Goal: Task Accomplishment & Management: Complete application form

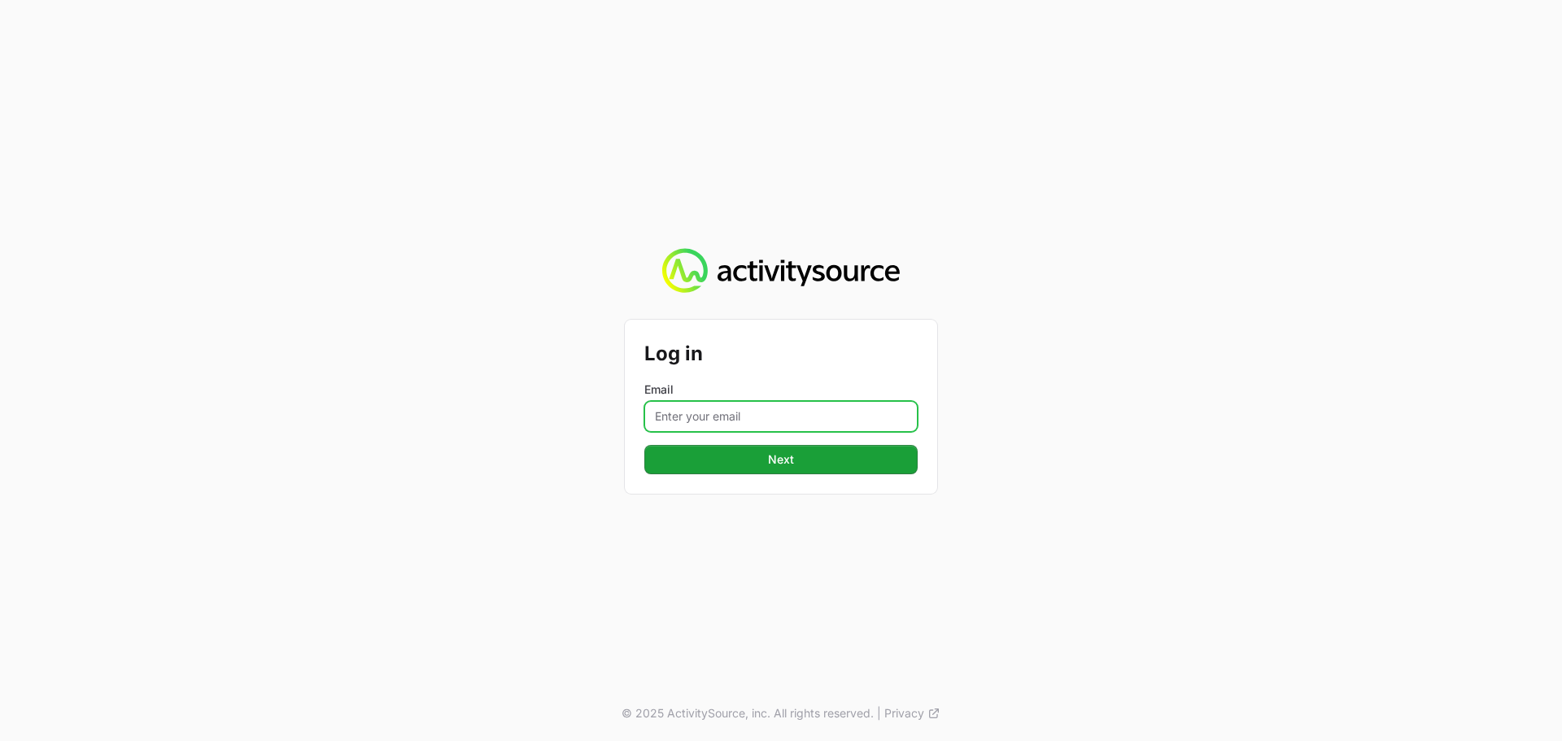
drag, startPoint x: 728, startPoint y: 413, endPoint x: 741, endPoint y: 422, distance: 15.4
click at [728, 413] on input "Email" at bounding box center [780, 416] width 273 height 31
type input "Mustafa.larki@nextgen.group"
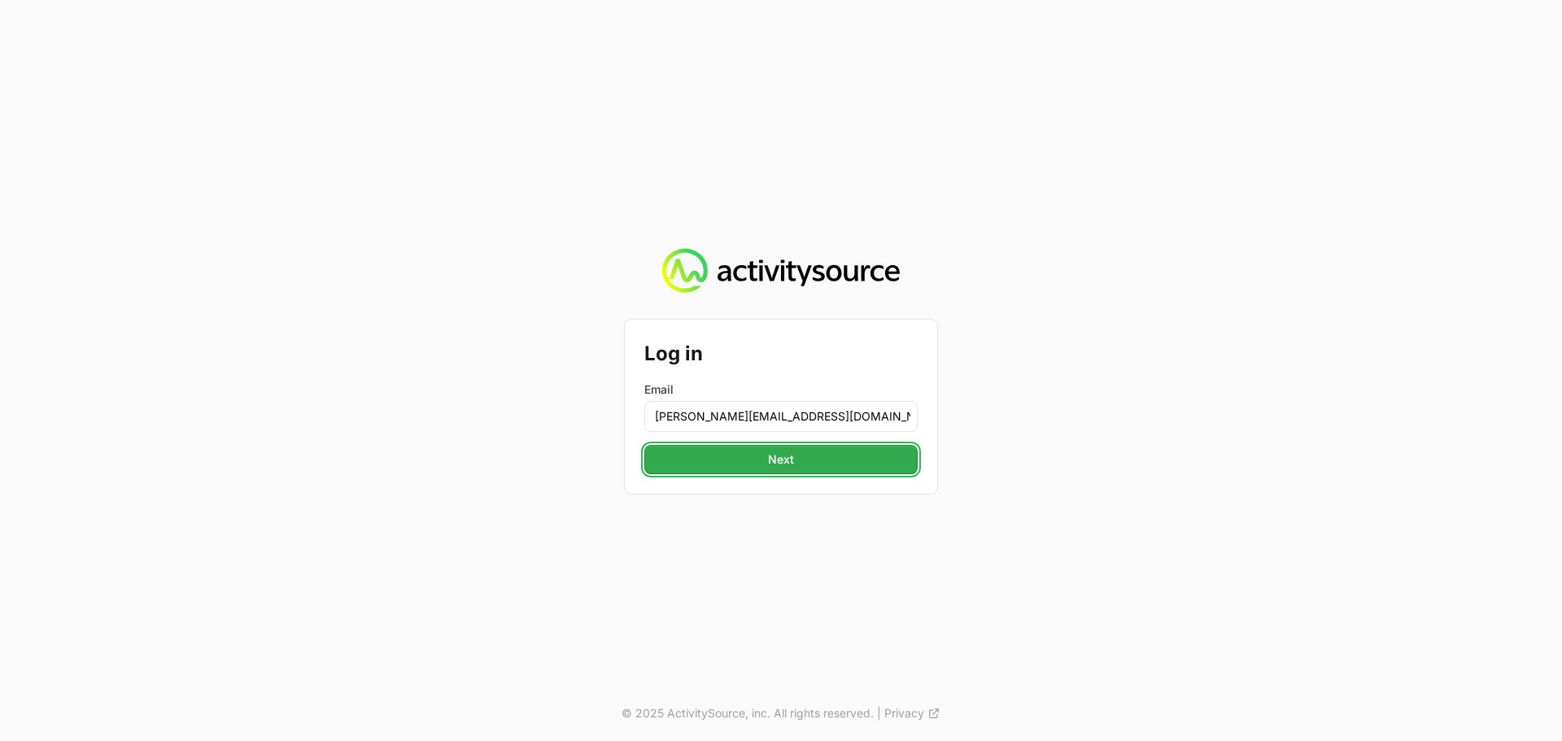
click at [815, 454] on span "Next" at bounding box center [781, 460] width 254 height 20
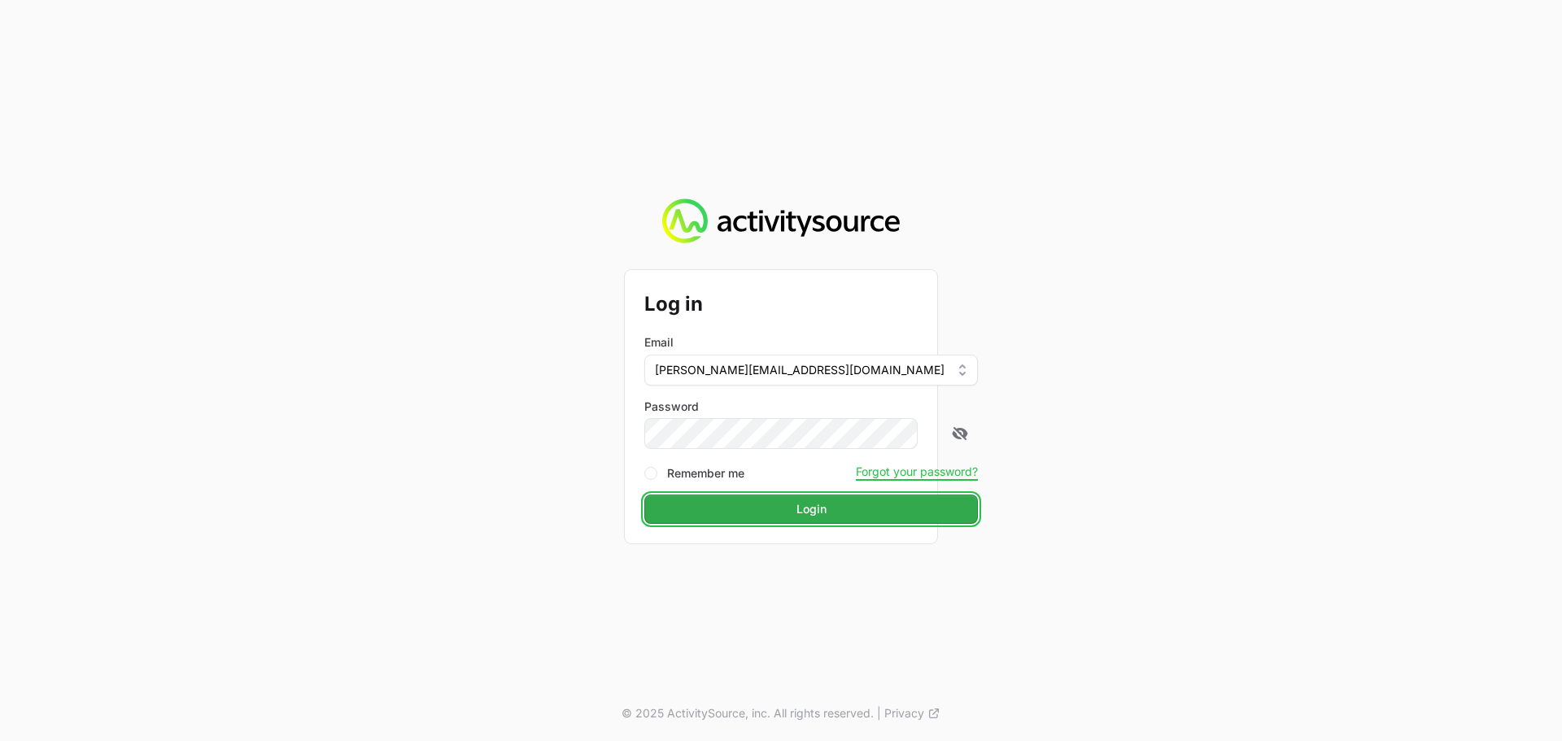
click at [778, 496] on button "Login Login" at bounding box center [811, 509] width 334 height 29
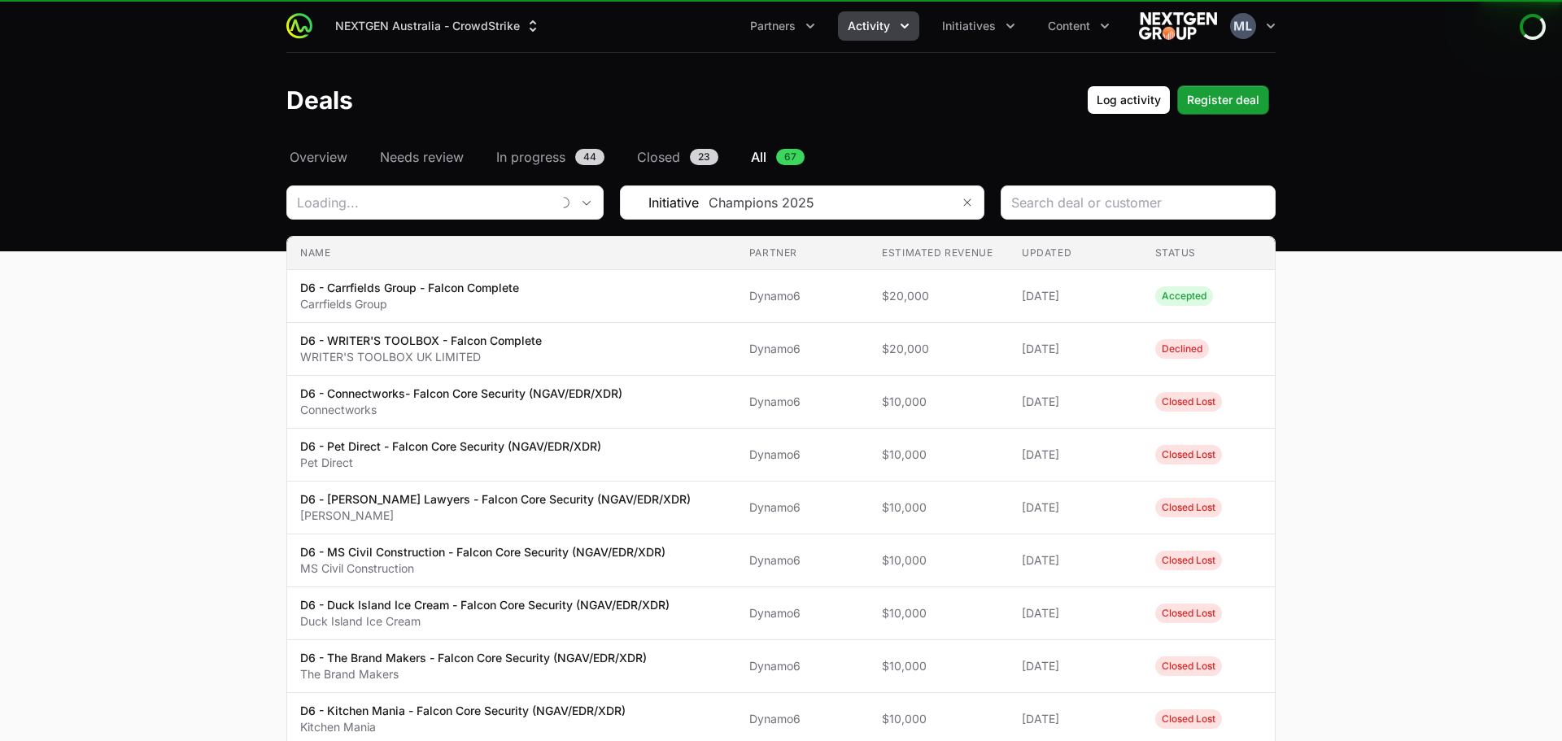
type input "Dynamo6"
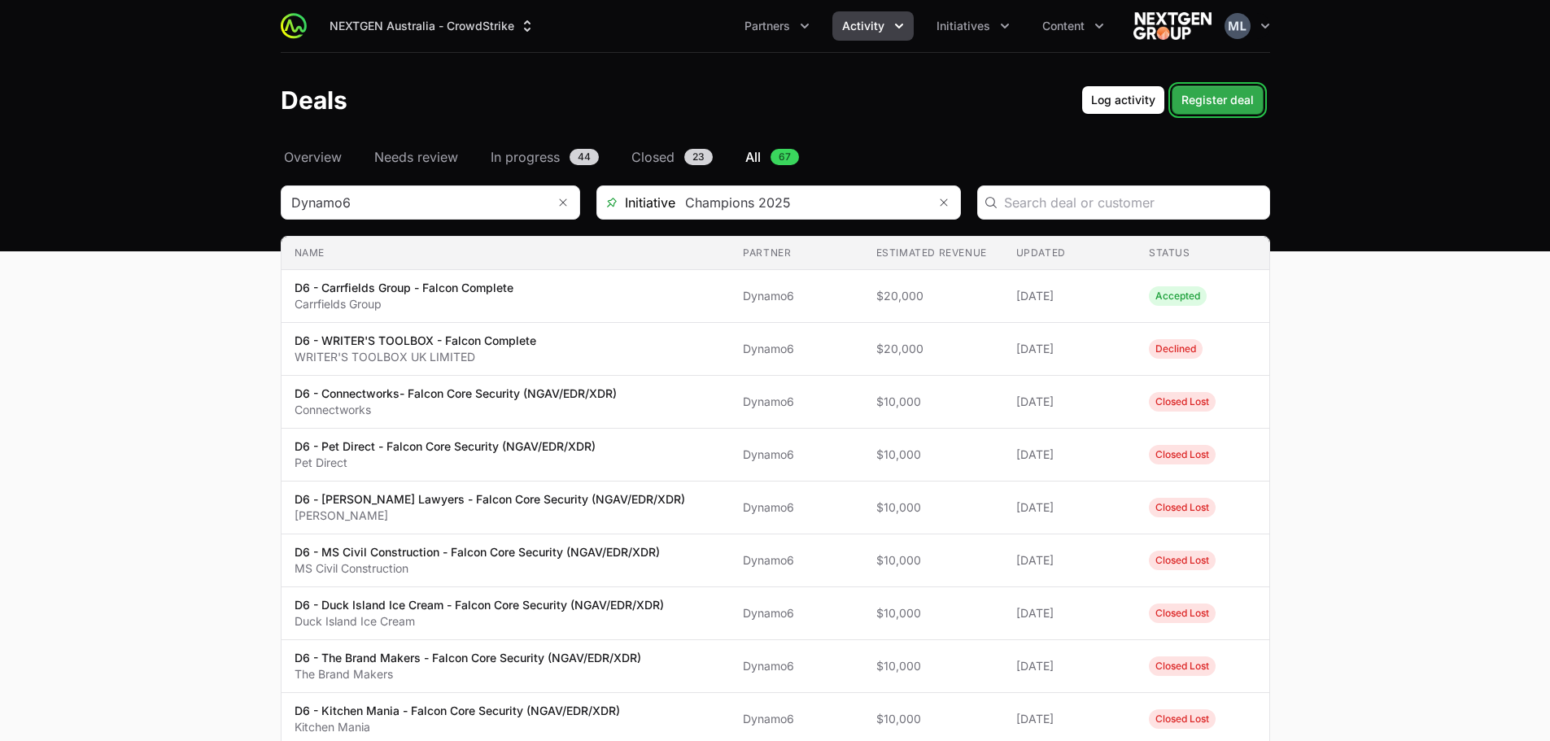
click at [1247, 97] on span "Register deal" at bounding box center [1218, 100] width 72 height 20
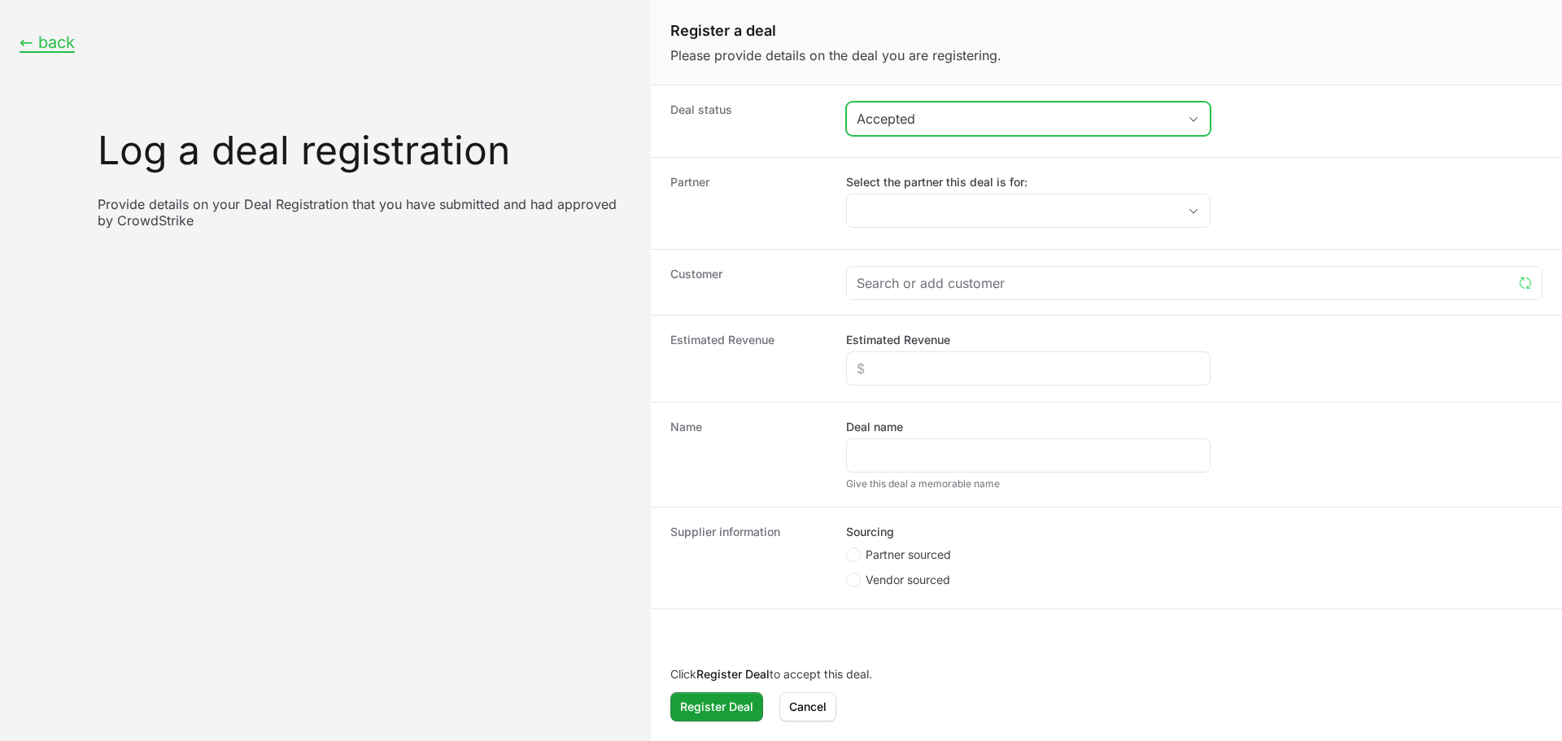
click at [919, 117] on div "Accepted" at bounding box center [1017, 119] width 321 height 20
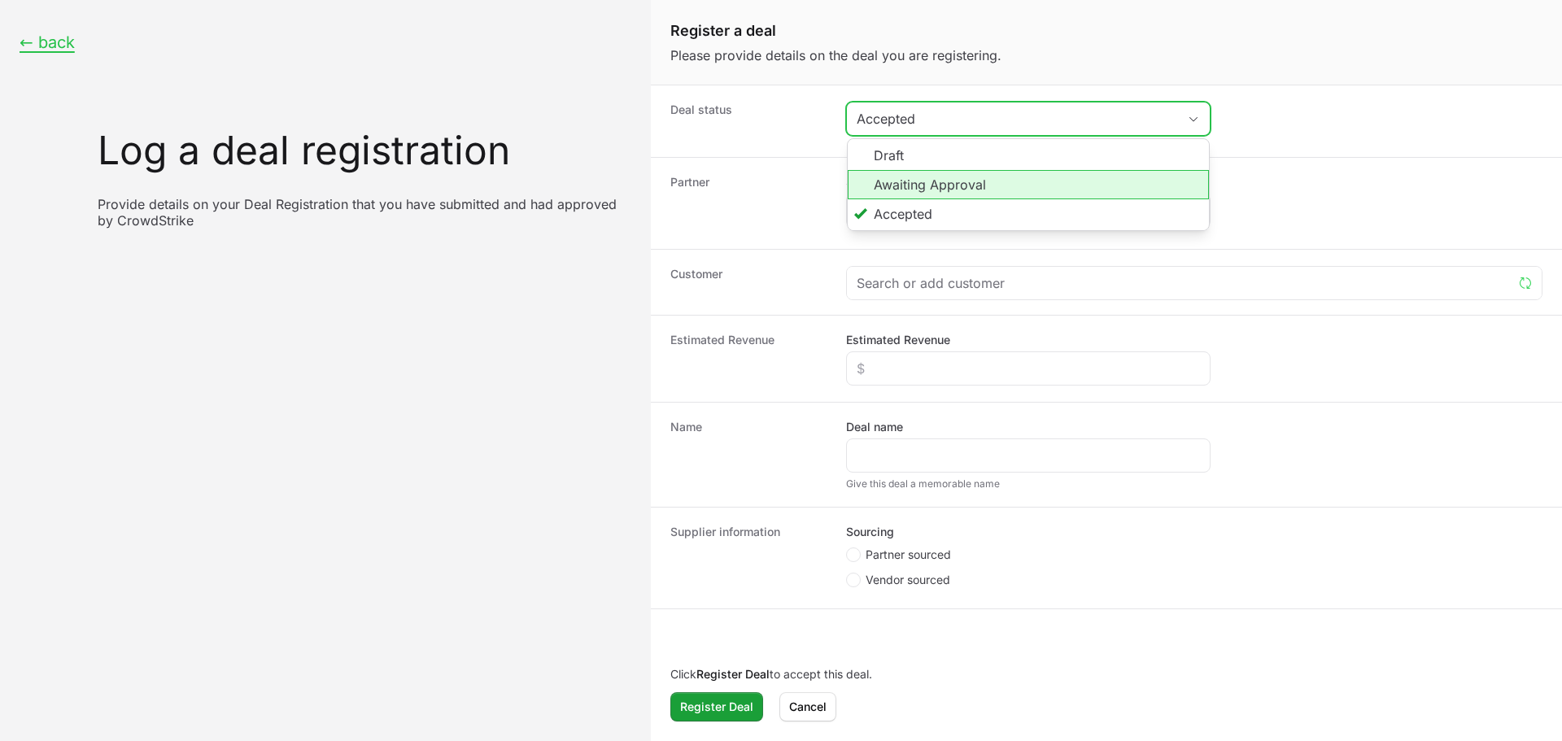
click at [945, 193] on li "Awaiting Approval" at bounding box center [1028, 184] width 361 height 29
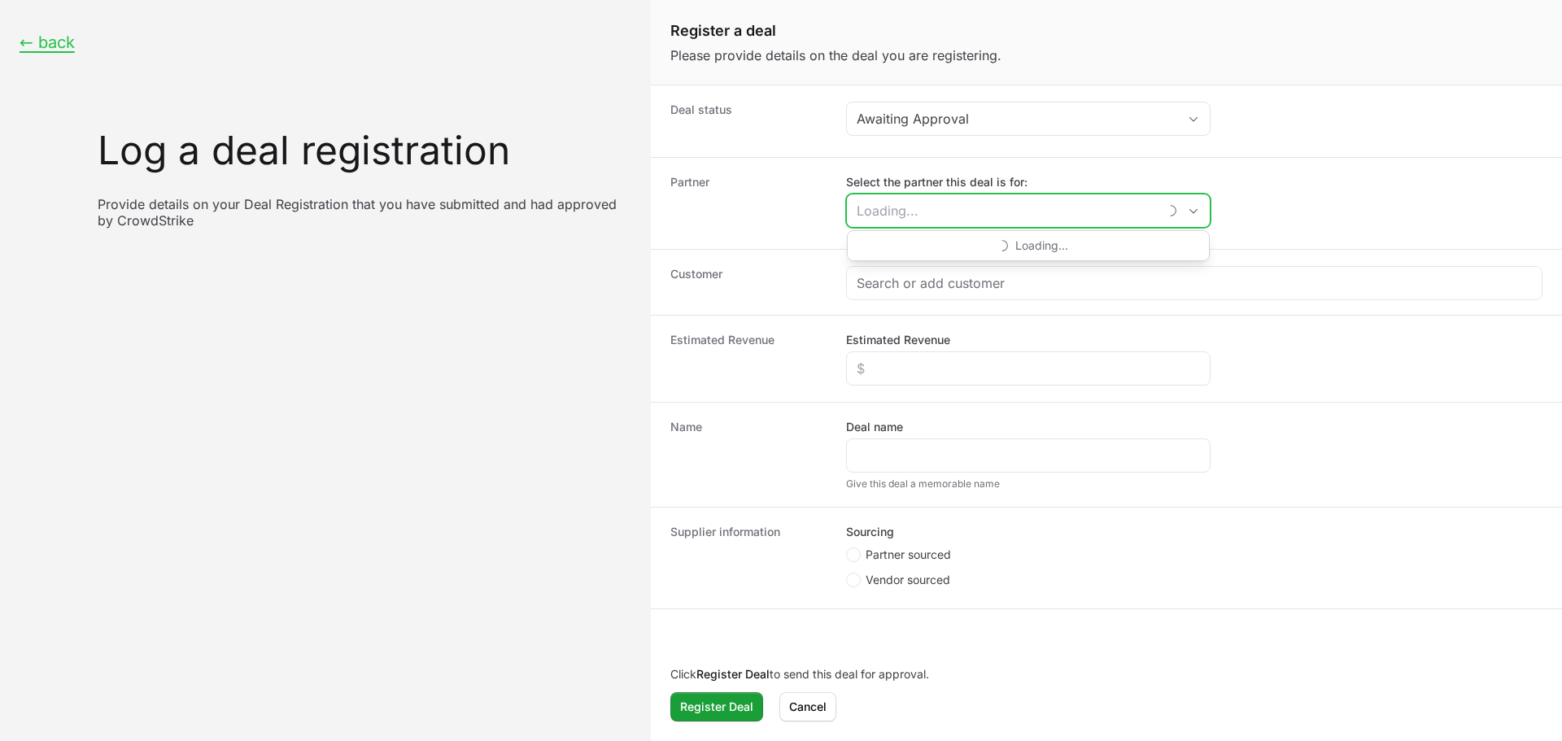
click at [933, 198] on input "Select the partner this deal is for:" at bounding box center [1002, 210] width 311 height 33
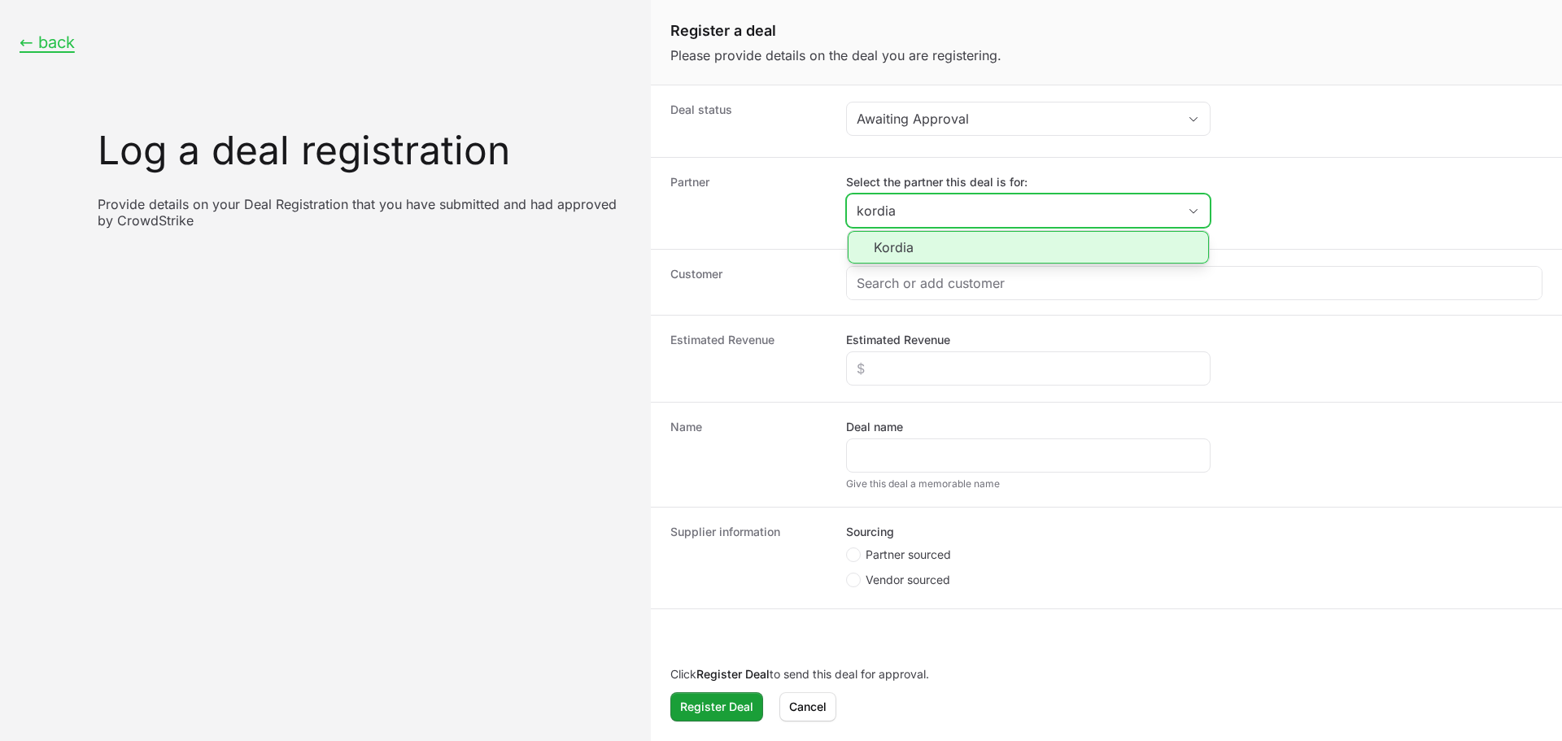
click at [937, 236] on li "Kordia" at bounding box center [1028, 247] width 361 height 33
type input "Kordia"
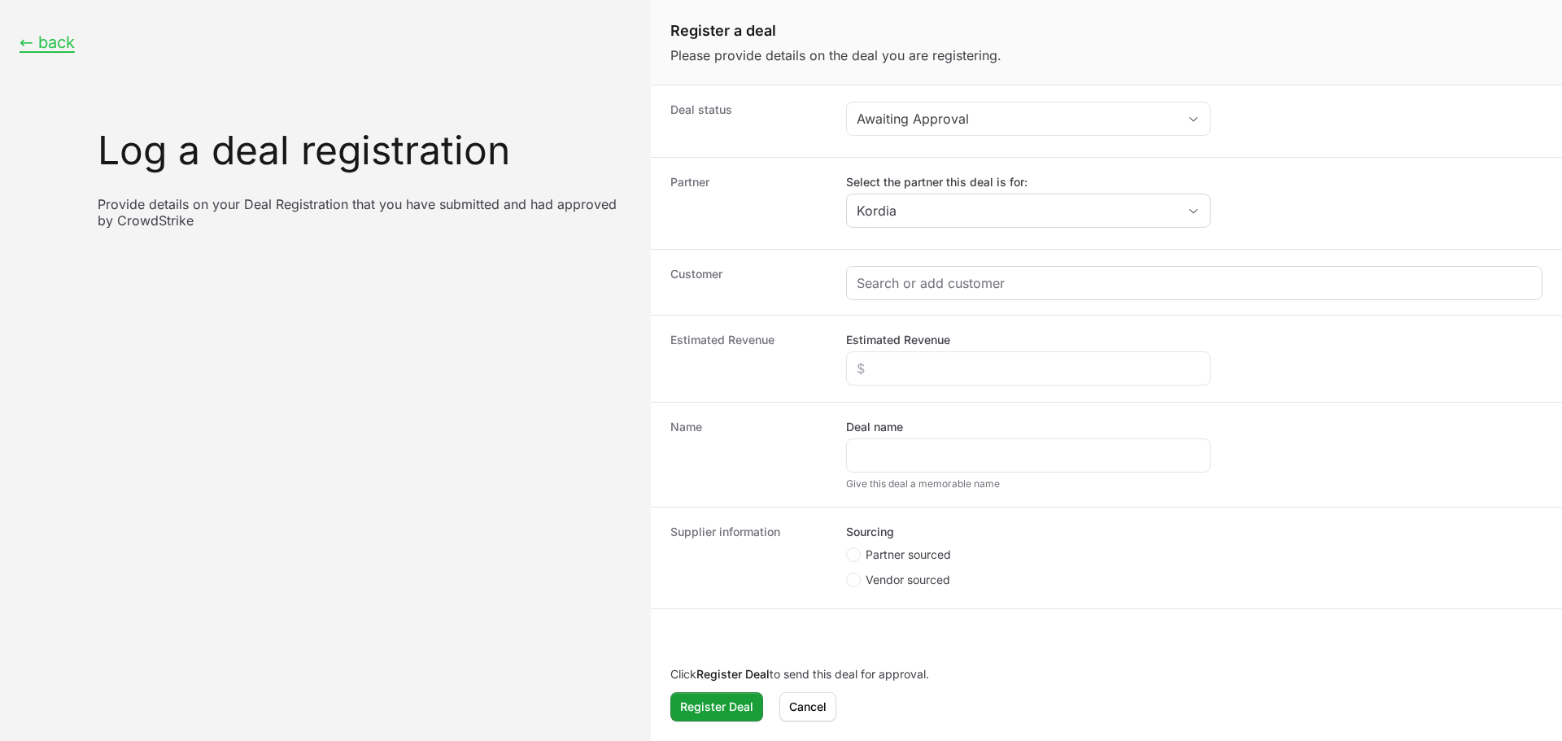
click at [920, 269] on div "Create activity form" at bounding box center [1194, 283] width 695 height 33
click at [911, 543] on fieldset "Sourcing Partner sourced Vendor sourced" at bounding box center [1028, 558] width 365 height 68
click at [915, 557] on span "Partner sourced" at bounding box center [908, 555] width 85 height 16
click at [848, 549] on input "Partner sourced" at bounding box center [847, 549] width 2 height 2
radio input "true"
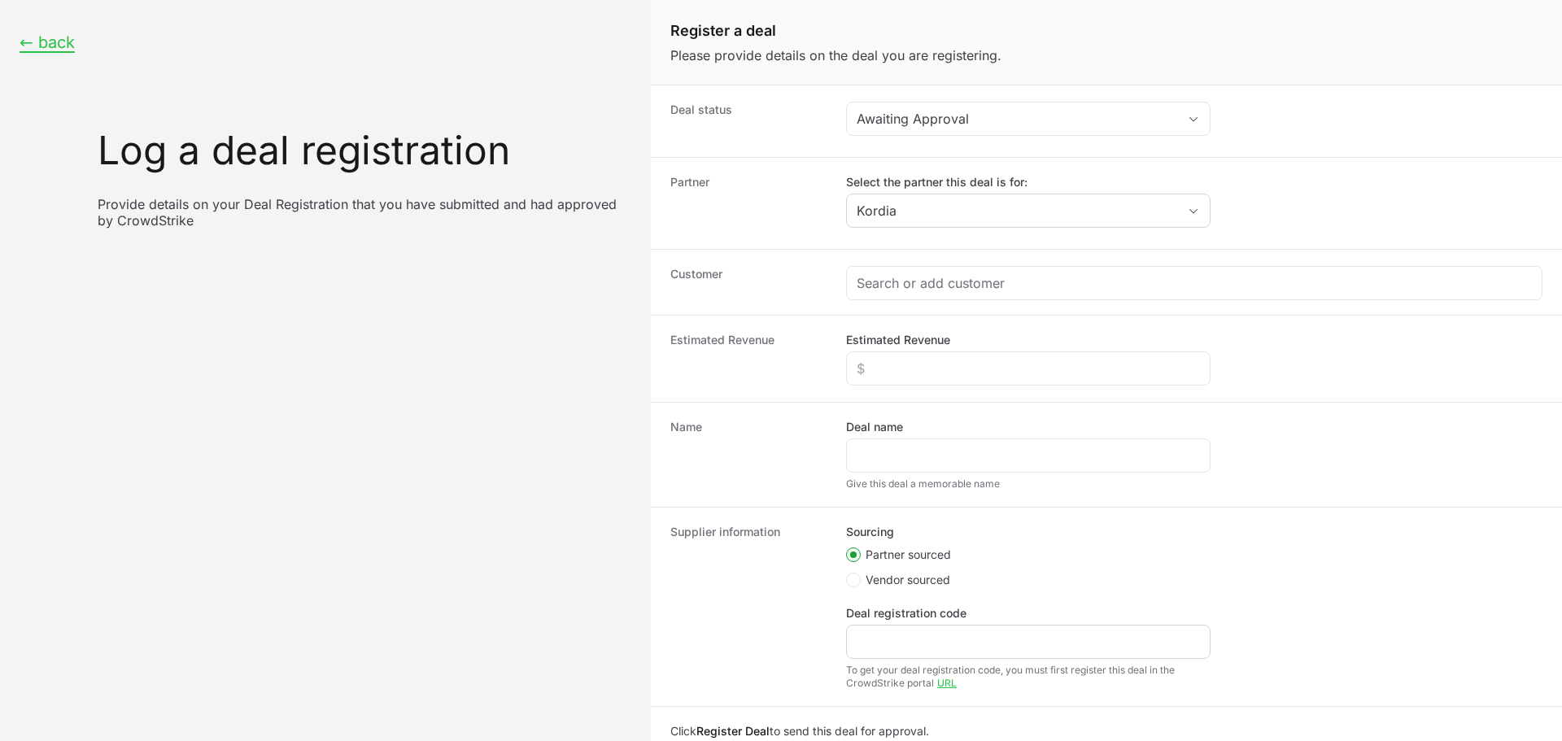
click at [916, 626] on div "Deal registration code" at bounding box center [1028, 632] width 365 height 54
click at [916, 628] on div "Create activity form" at bounding box center [1028, 642] width 365 height 34
click at [916, 640] on input "Deal registration code" at bounding box center [1028, 642] width 343 height 20
paste input "DR-7875bd4f t"
type input "DR-7875bd4f"
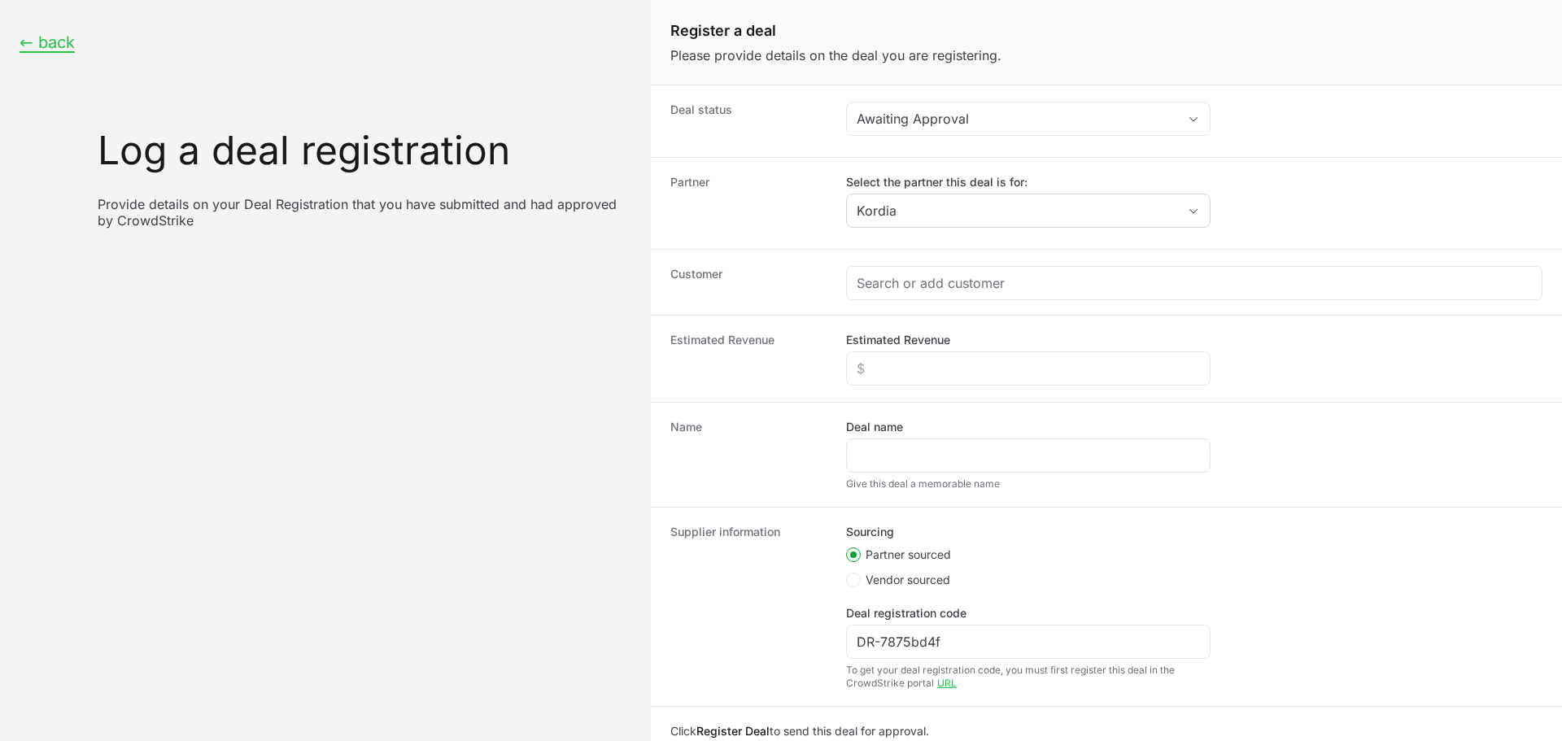
click at [894, 422] on label "Deal name" at bounding box center [874, 427] width 57 height 16
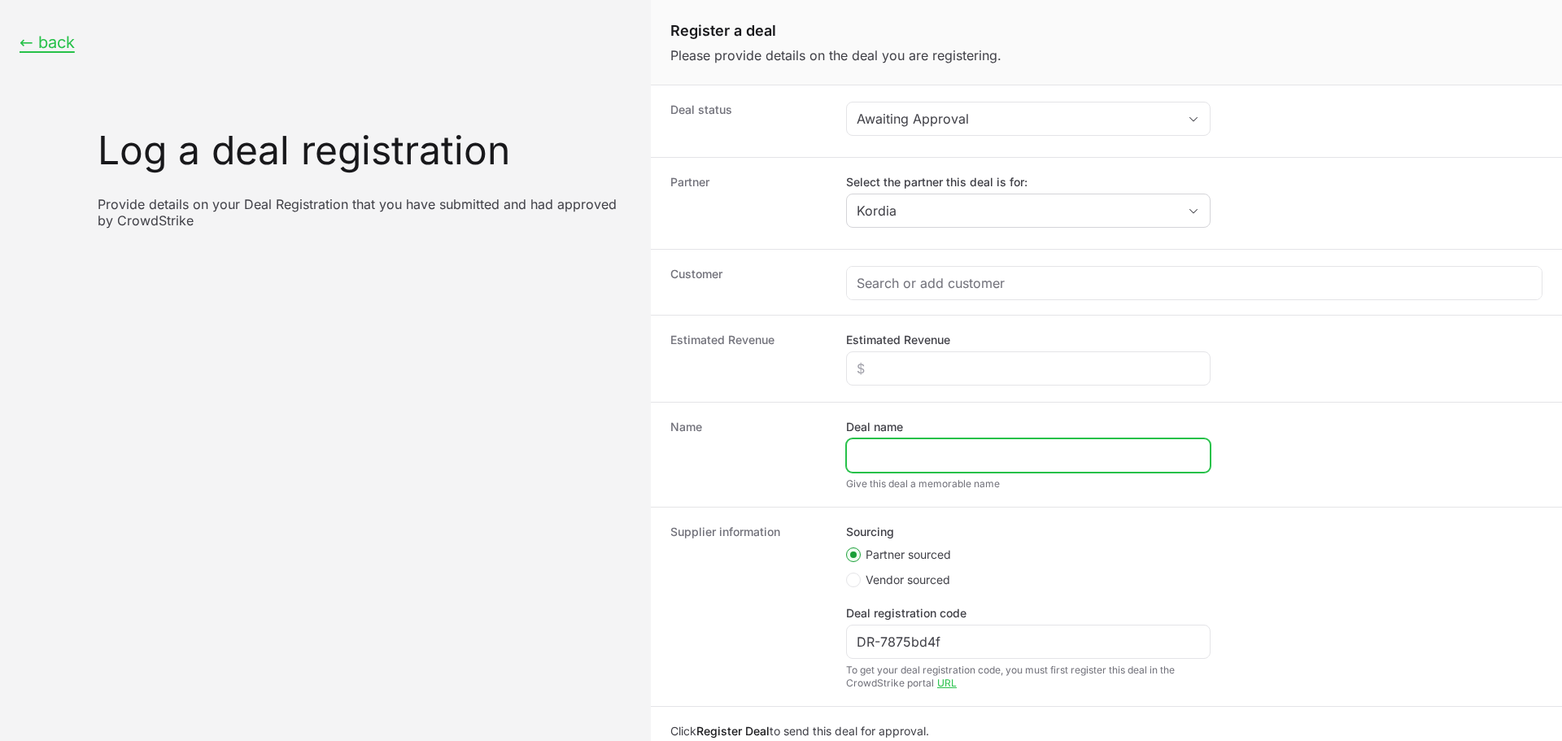
click at [894, 446] on input "Deal name" at bounding box center [1028, 456] width 343 height 20
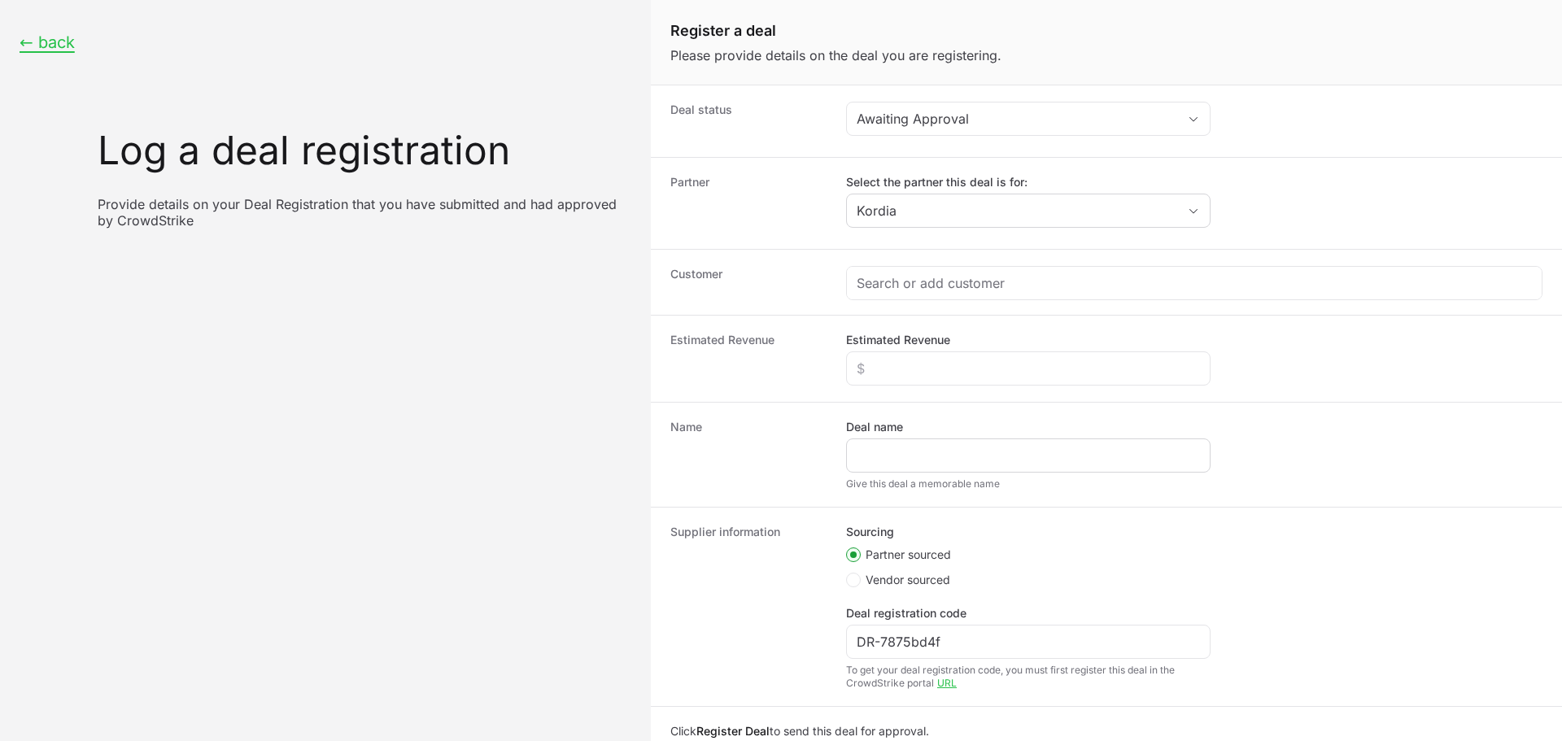
click at [899, 443] on div "Create activity form" at bounding box center [1028, 456] width 365 height 34
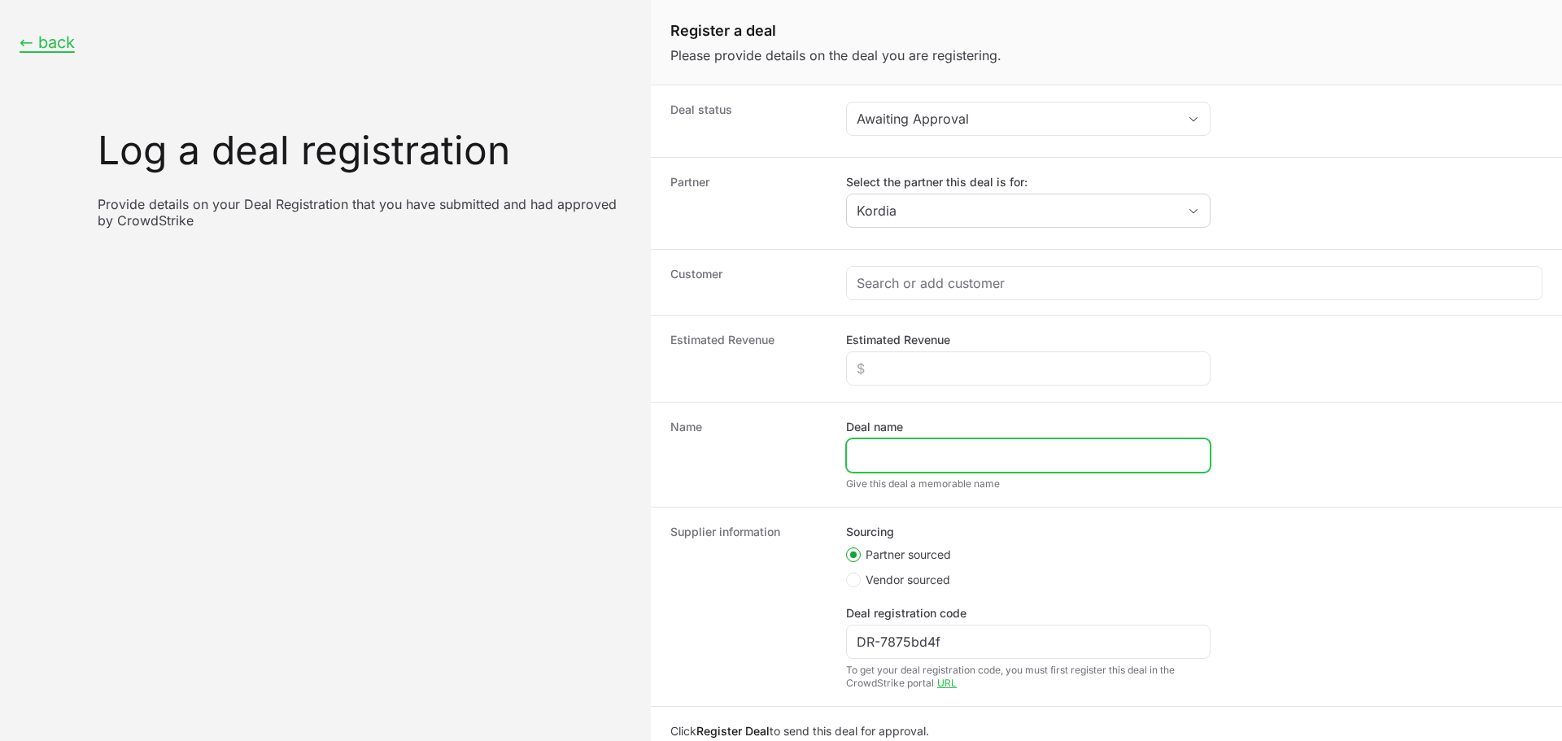
click at [910, 451] on input "Deal name" at bounding box center [1028, 456] width 343 height 20
type input "Kordia | Kordia - Falcon Core Security (NGAV/EDR/XDR)"
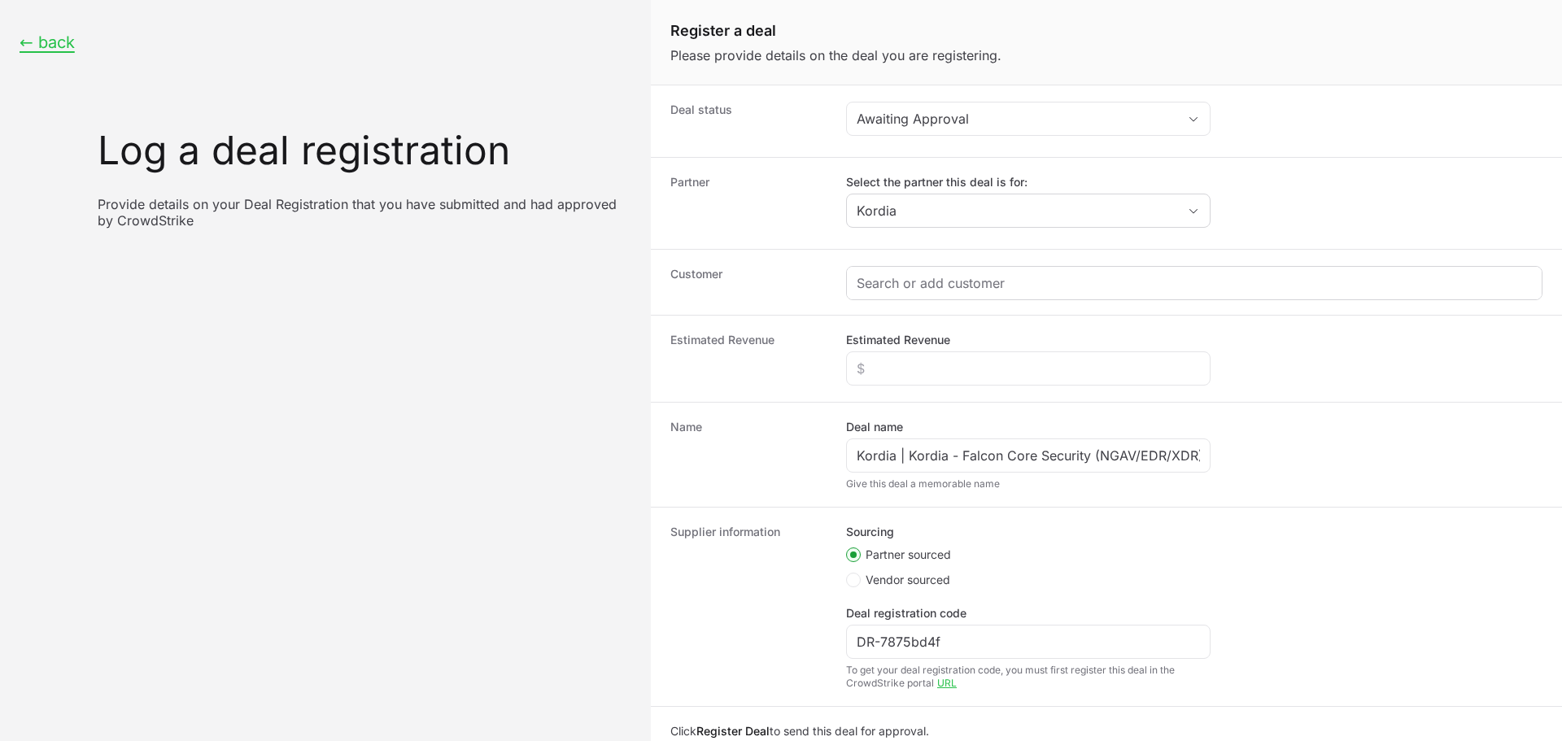
click at [944, 273] on div "Create activity form" at bounding box center [1194, 283] width 695 height 33
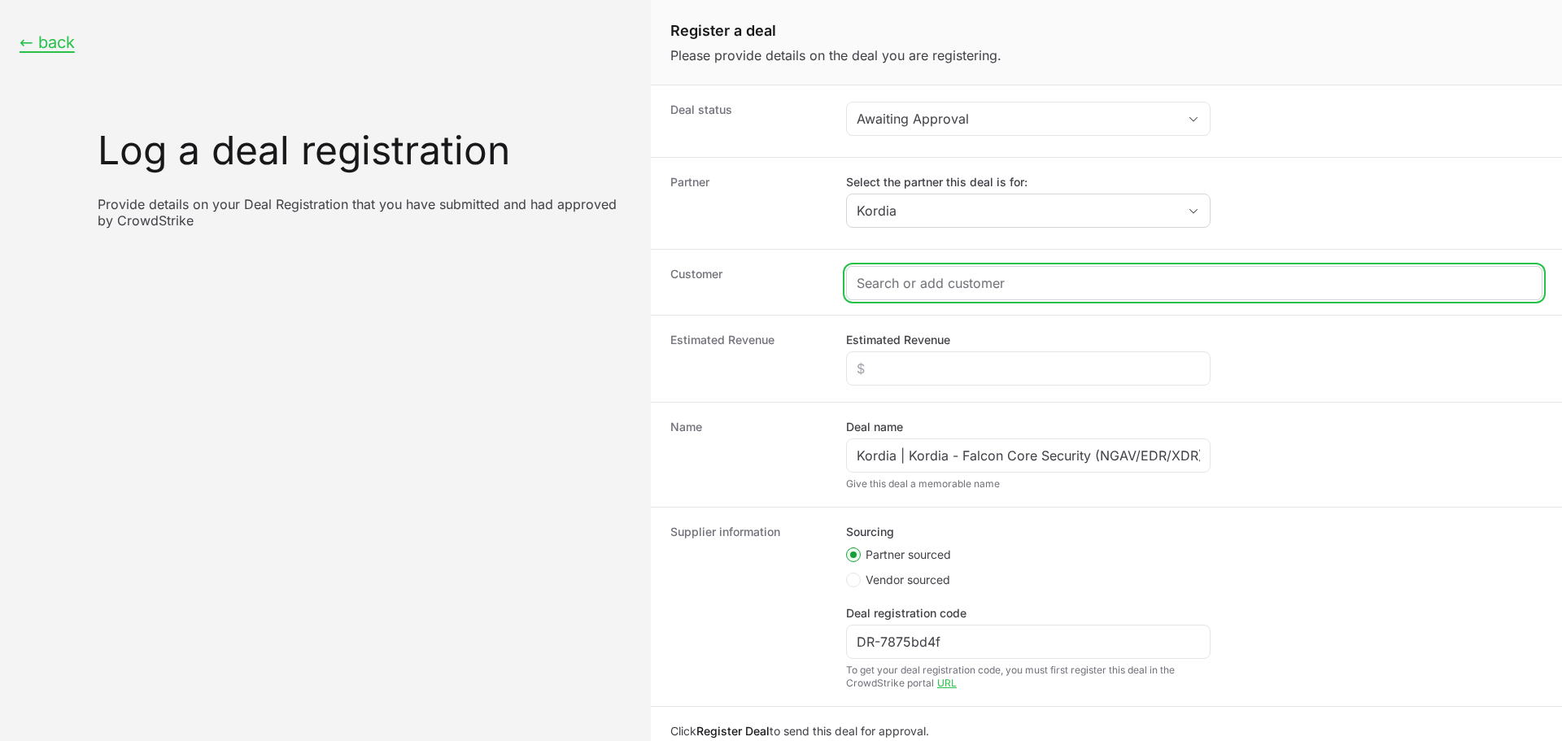
click at [946, 279] on input "Create activity form" at bounding box center [1194, 283] width 675 height 20
paste input "https://www.canterbury.ac.nz/"
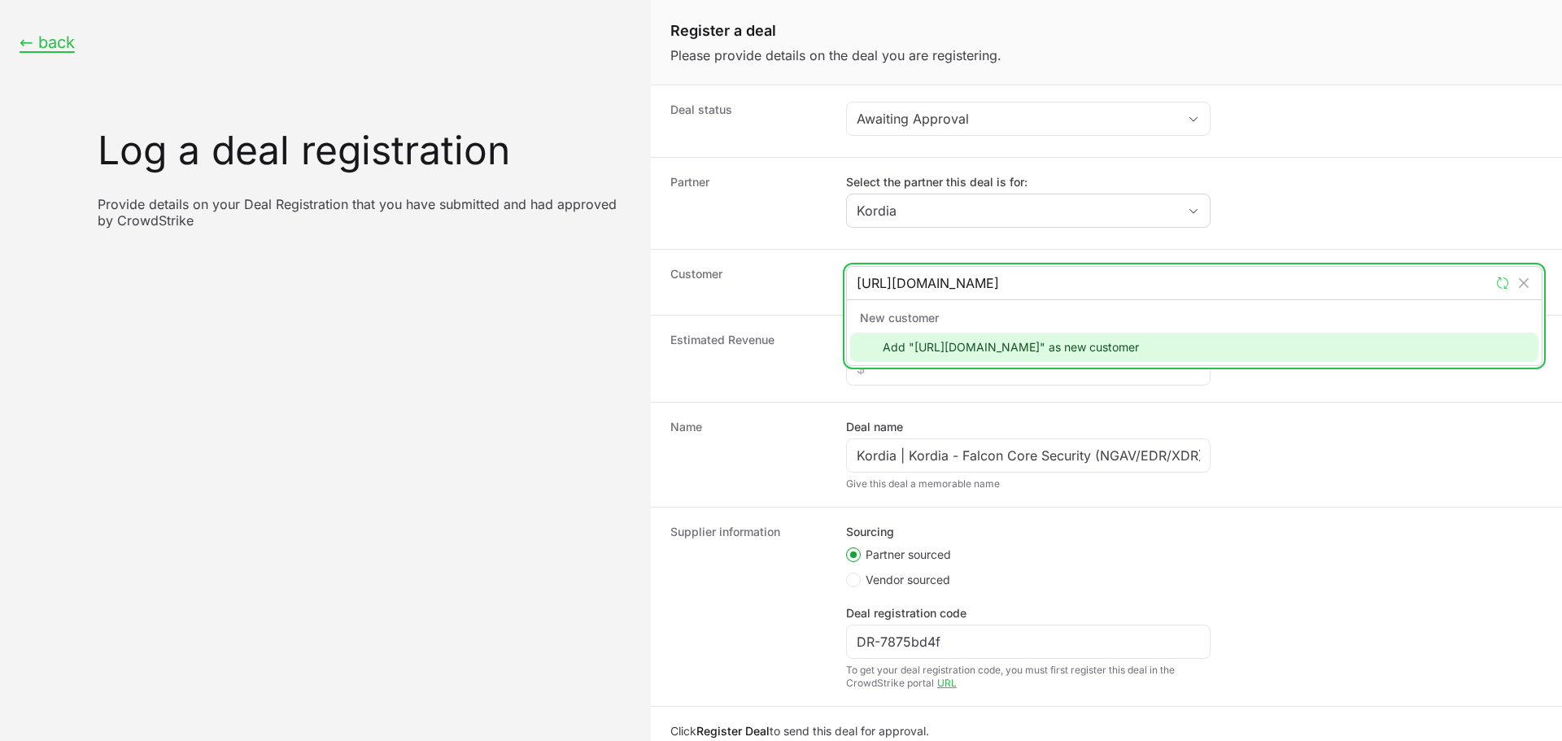
type input "https://www.canterbury.ac.nz/"
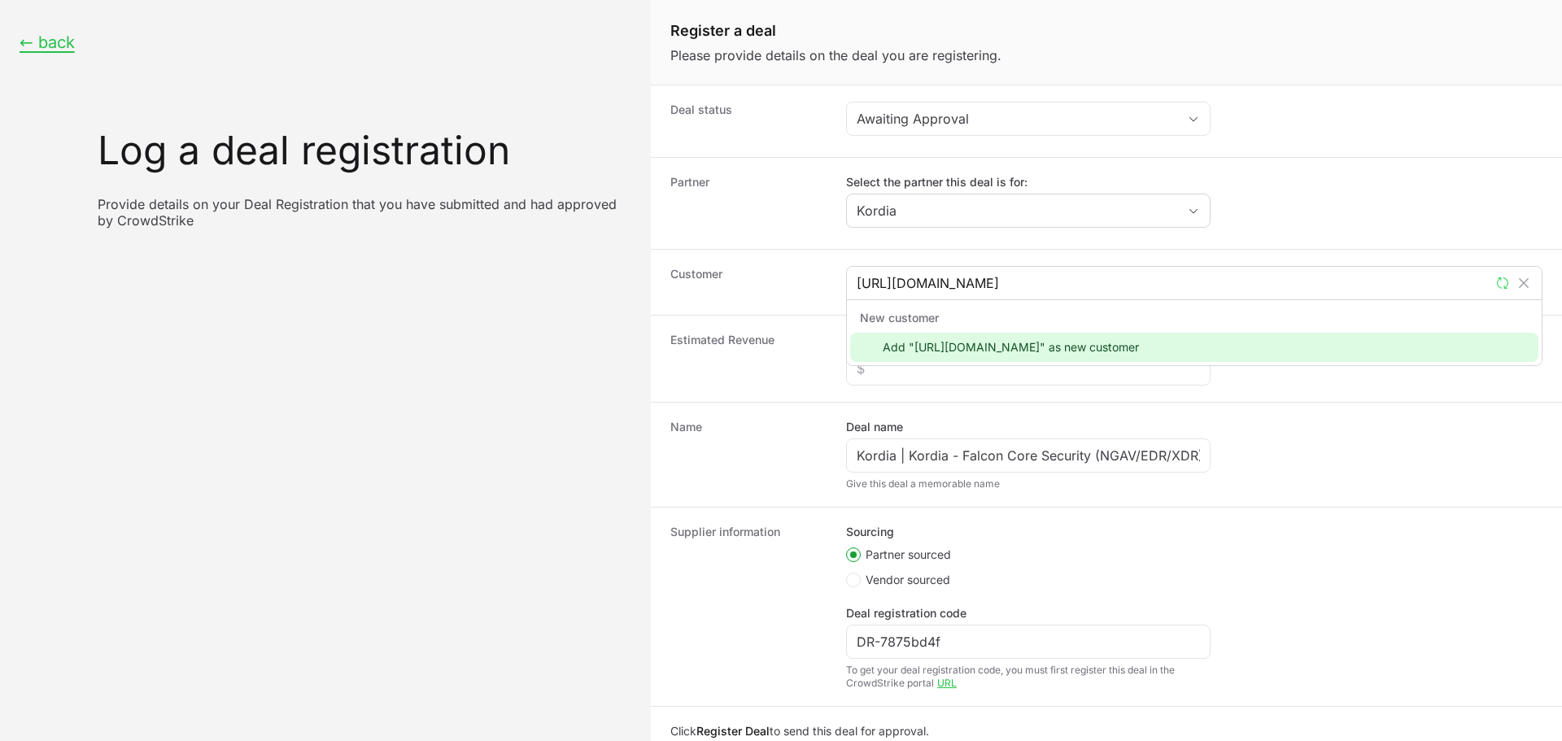
click at [960, 324] on div "New customer" at bounding box center [1194, 318] width 688 height 29
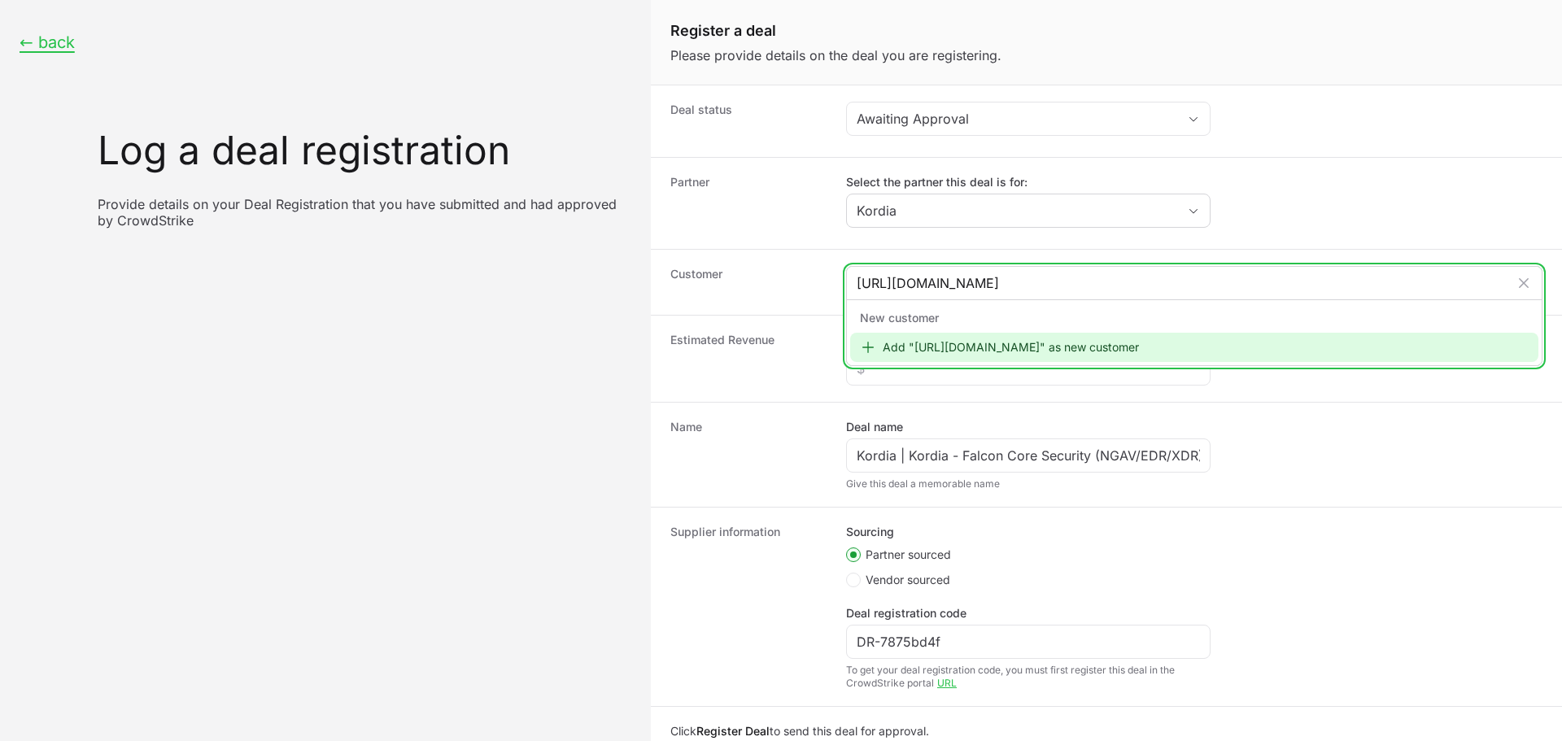
click at [959, 341] on div "Add "https://www.canterbury.ac.nz/" as new customer" at bounding box center [1194, 347] width 688 height 29
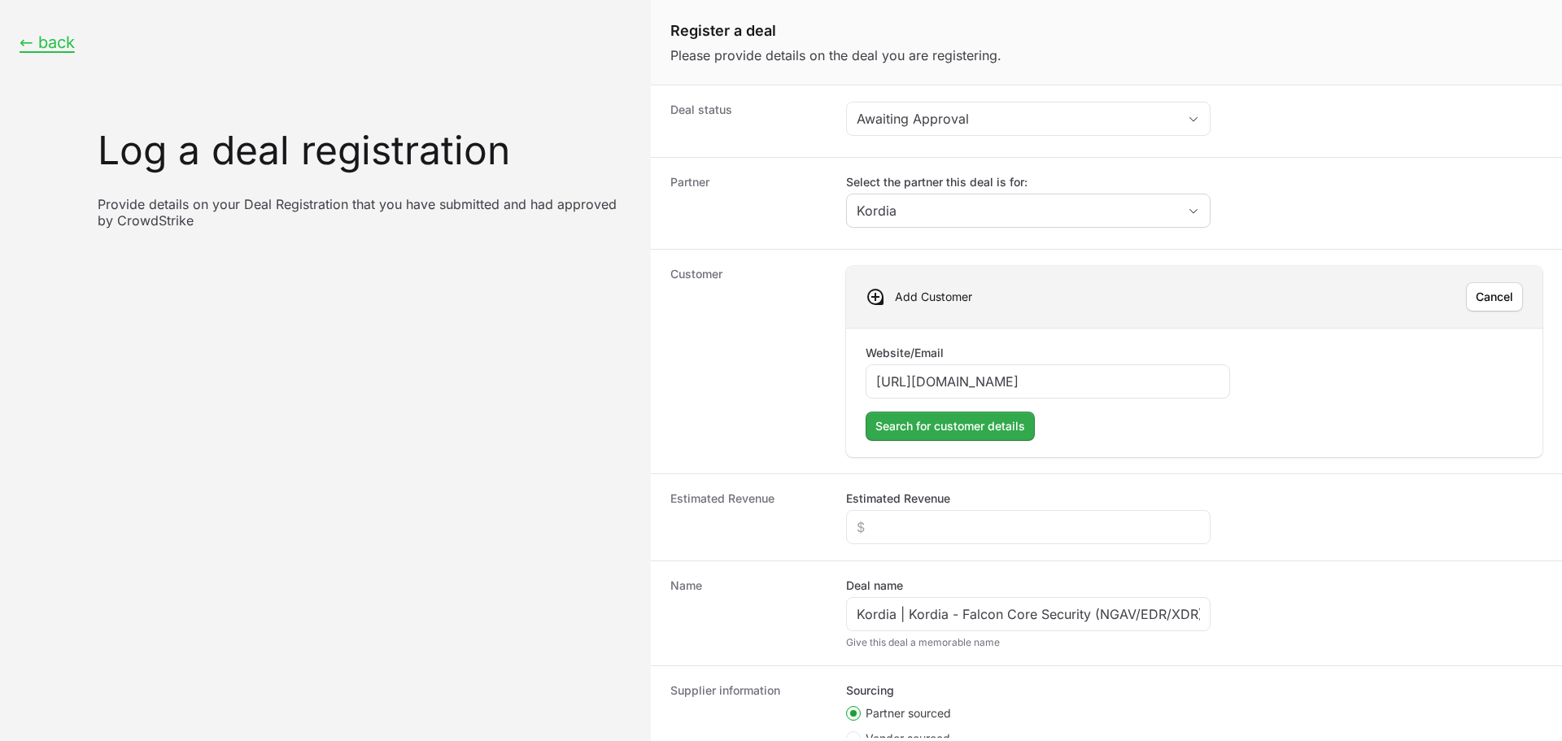
type input "https://www.canterbury.ac.nz/"
click at [920, 423] on span "Search for customer details" at bounding box center [951, 427] width 150 height 20
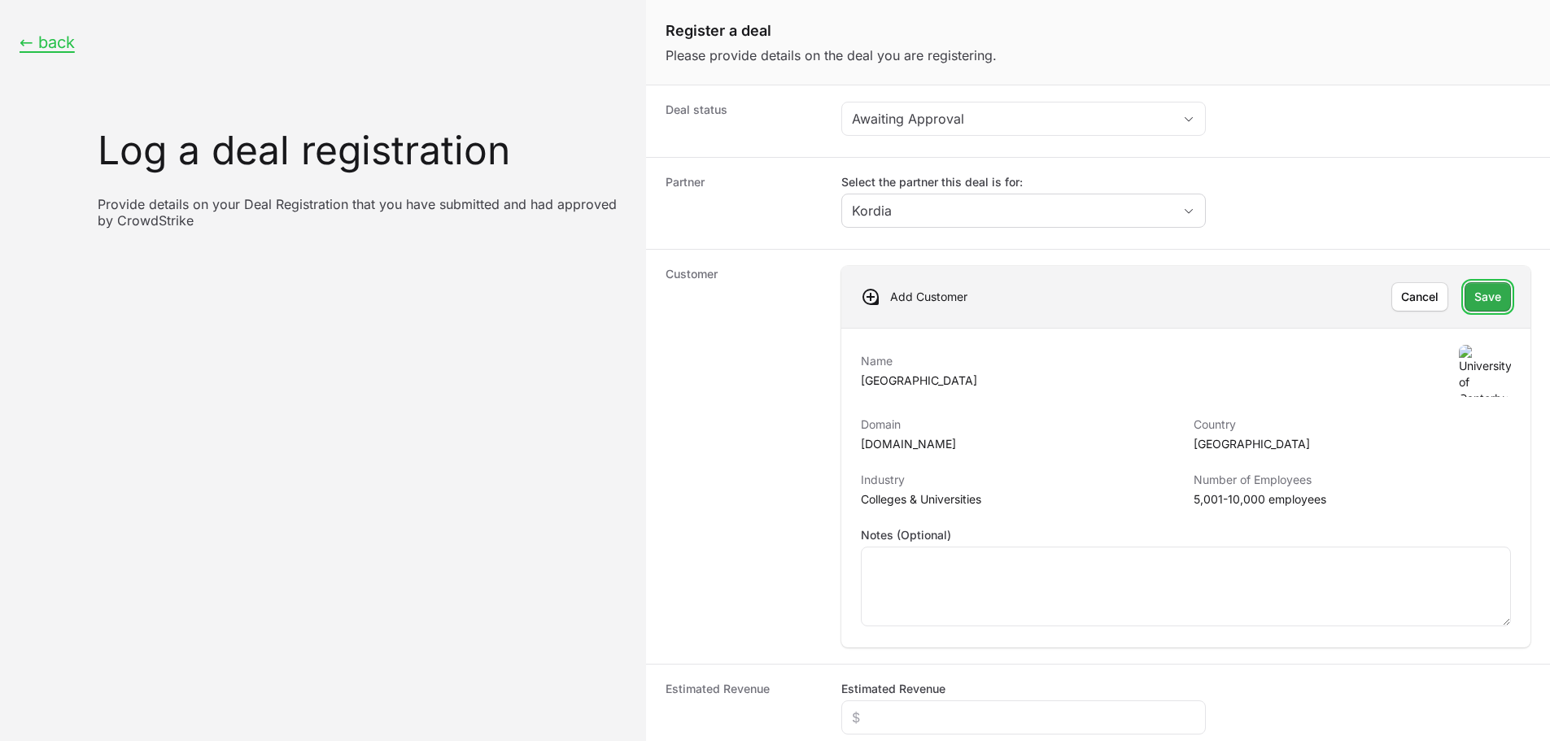
click at [1480, 295] on span "Save" at bounding box center [1488, 297] width 27 height 20
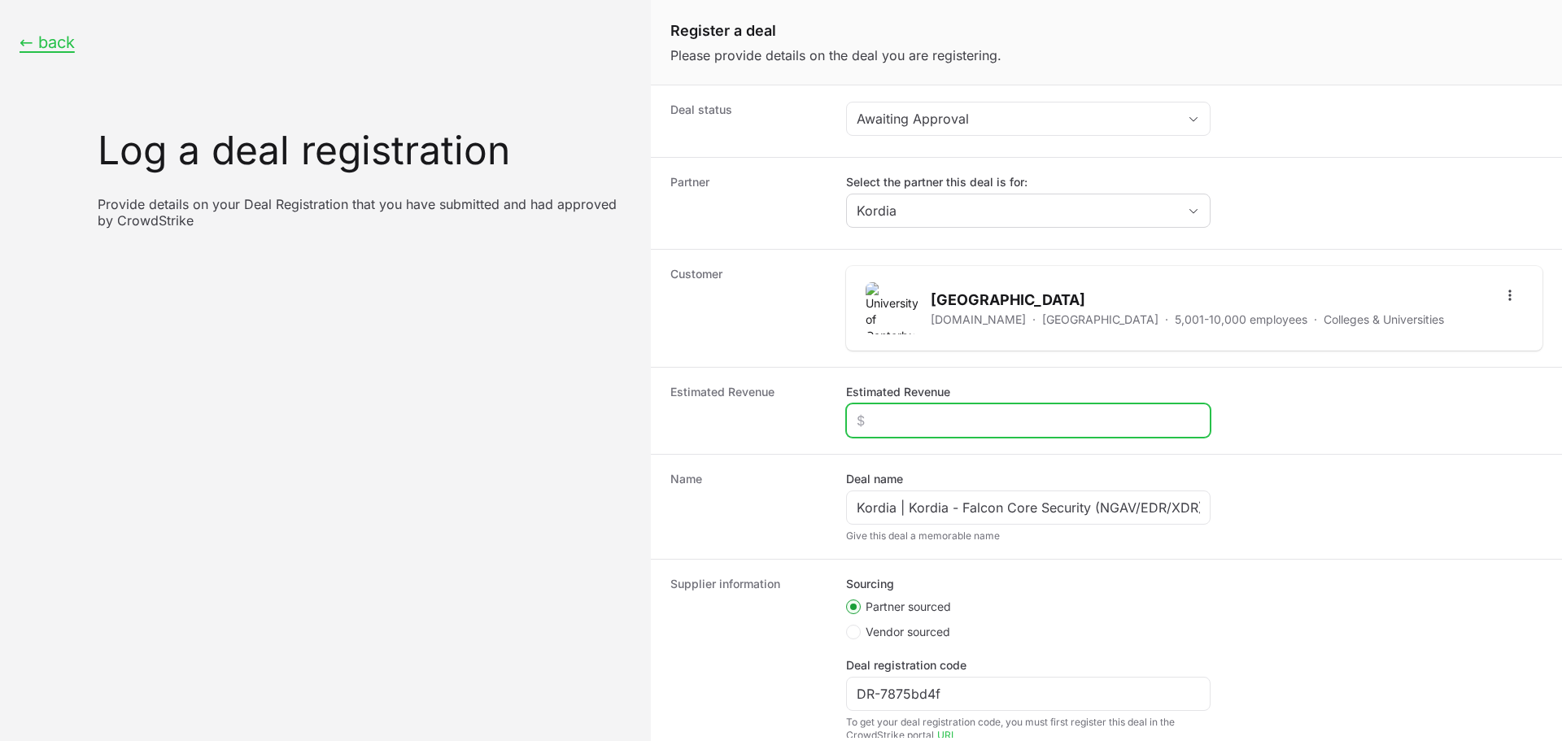
click at [1112, 424] on input "Estimated Revenue" at bounding box center [1028, 421] width 343 height 20
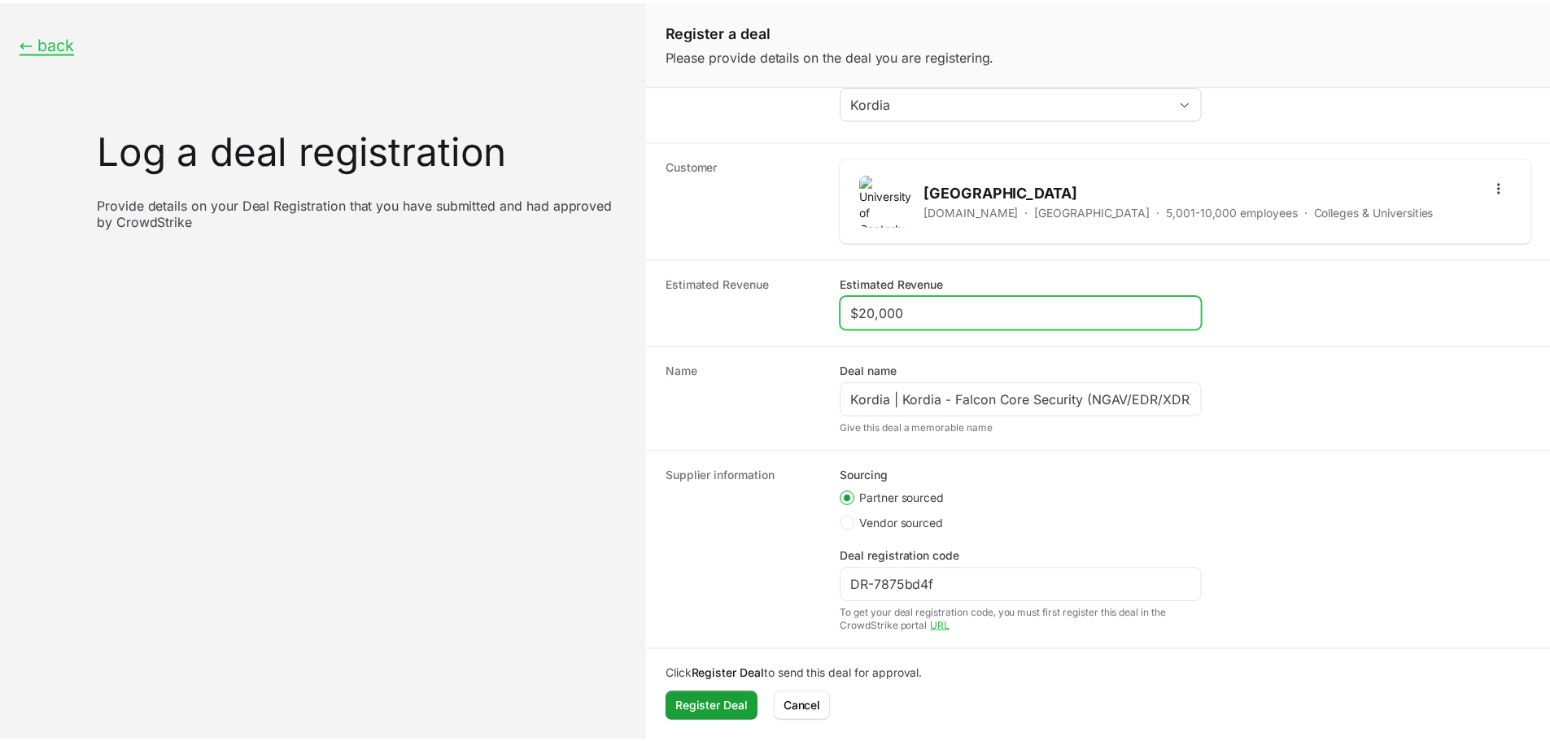
scroll to position [109, 0]
type input "$20,000"
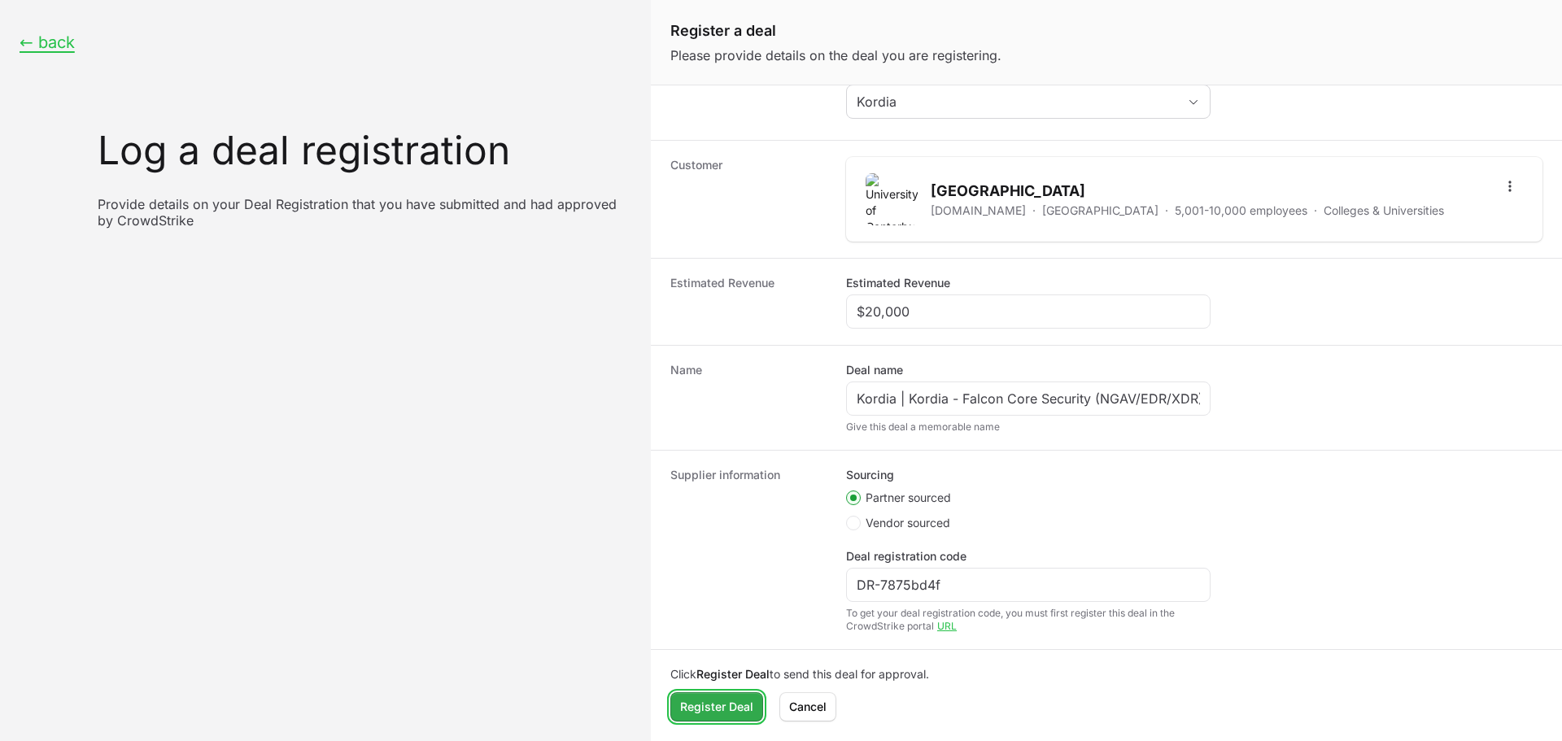
click at [706, 705] on span "Register Deal" at bounding box center [716, 707] width 73 height 20
